Goal: Task Accomplishment & Management: Use online tool/utility

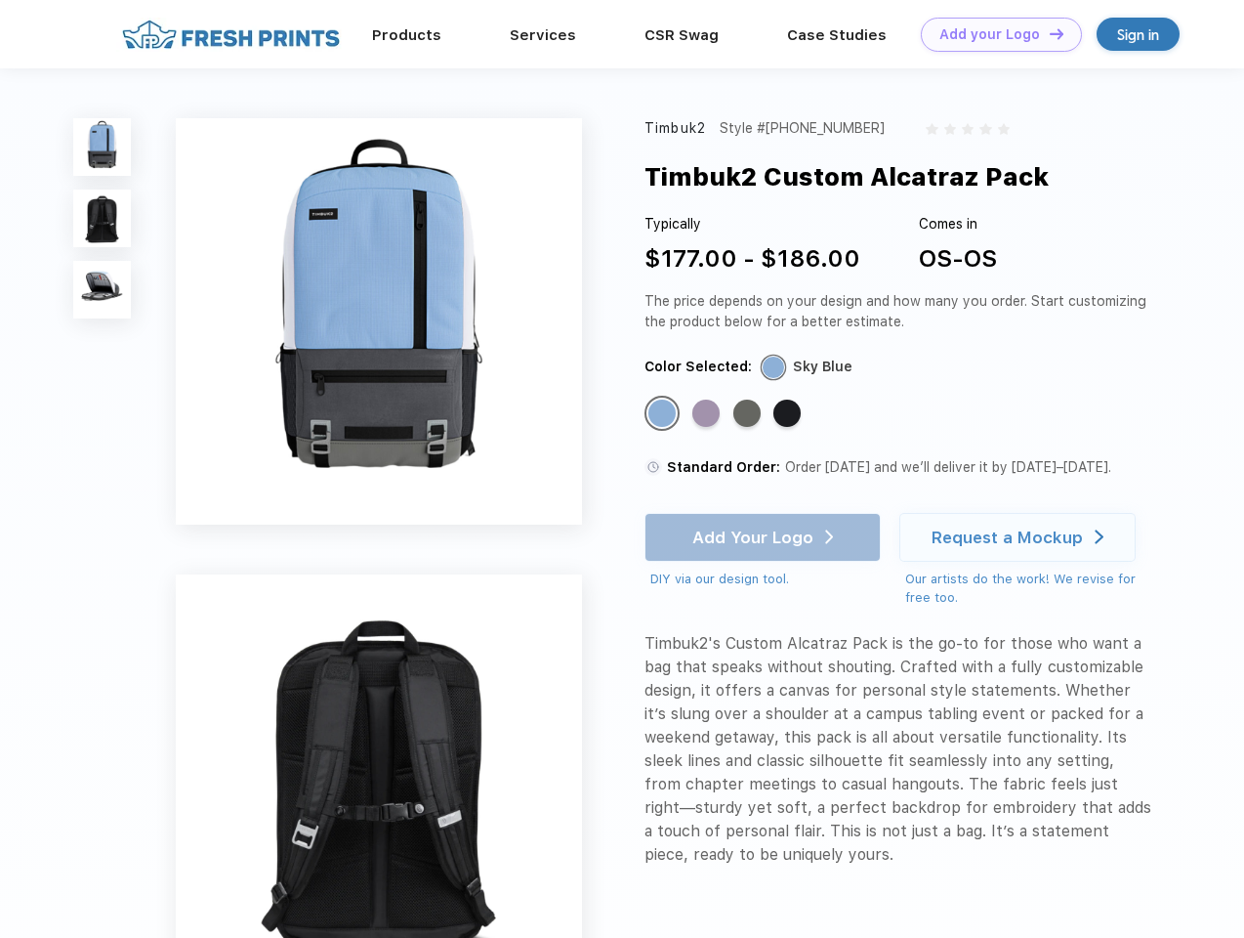
click at [994, 34] on link "Add your Logo Design Tool" at bounding box center [1001, 35] width 161 height 34
click at [0, 0] on div "Design Tool" at bounding box center [0, 0] width 0 height 0
click at [1048, 33] on link "Add your Logo Design Tool" at bounding box center [1001, 35] width 161 height 34
click at [103, 147] on img at bounding box center [102, 147] width 58 height 58
click at [103, 219] on img at bounding box center [102, 218] width 58 height 58
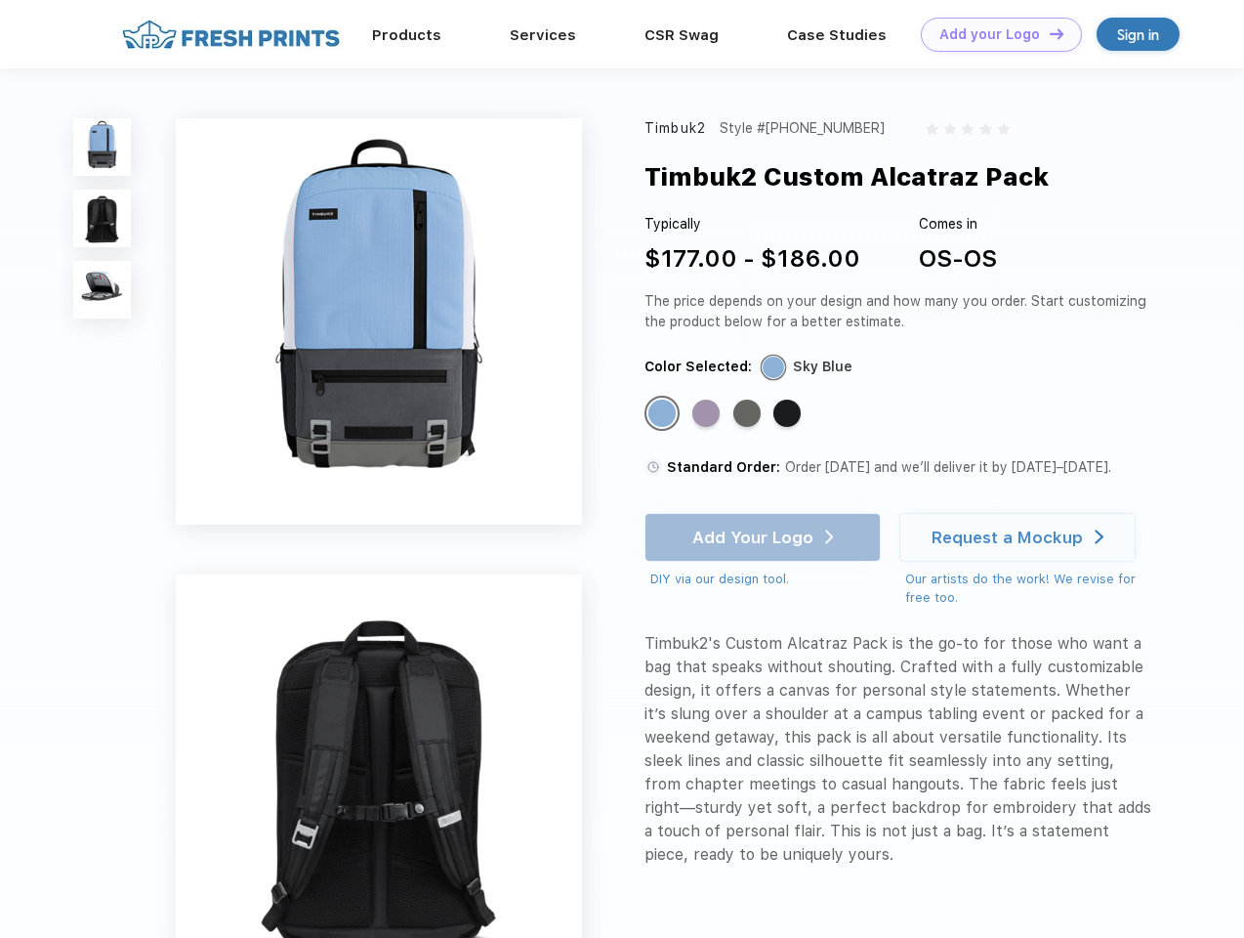
click at [103, 290] on img at bounding box center [102, 290] width 58 height 58
click at [664, 414] on div "Standard Color" at bounding box center [662, 412] width 27 height 27
click at [708, 414] on div "Standard Color" at bounding box center [705, 412] width 27 height 27
click at [749, 414] on div "Standard Color" at bounding box center [747, 412] width 27 height 27
click at [789, 414] on div "Standard Color" at bounding box center [787, 412] width 27 height 27
